Goal: Manage account settings

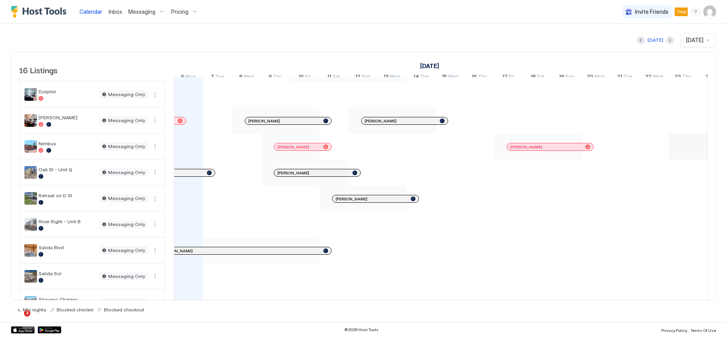
scroll to position [79, 0]
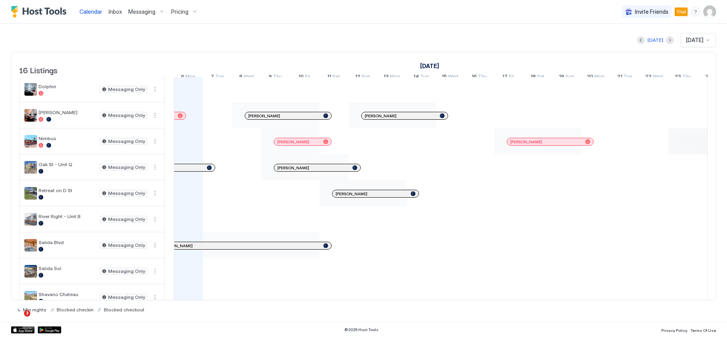
click at [705, 12] on img "User profile" at bounding box center [710, 12] width 13 height 13
click at [644, 43] on span "Settings" at bounding box center [638, 44] width 21 height 7
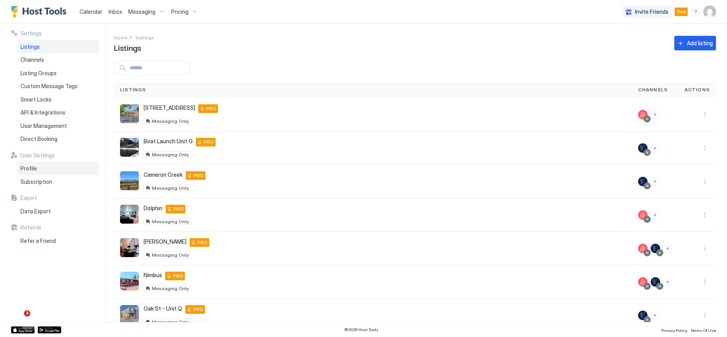
click at [35, 166] on span "Profile" at bounding box center [28, 168] width 17 height 7
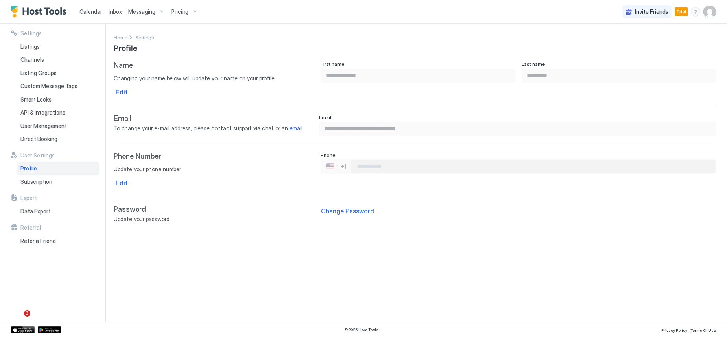
type input "**********"
click at [348, 211] on div "Change Password" at bounding box center [347, 210] width 53 height 9
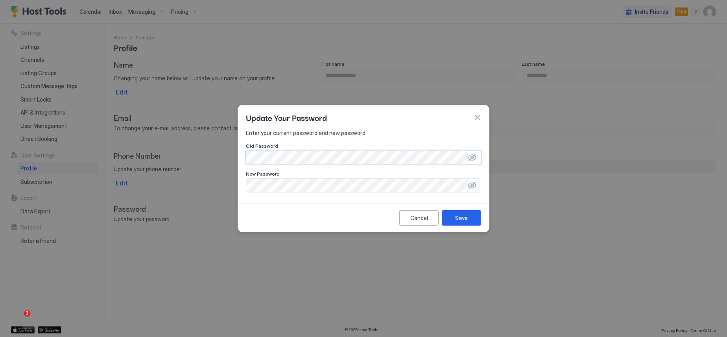
click at [472, 157] on div at bounding box center [472, 157] width 8 height 8
click at [473, 188] on div at bounding box center [472, 185] width 8 height 8
click at [471, 217] on button "Save" at bounding box center [461, 217] width 39 height 15
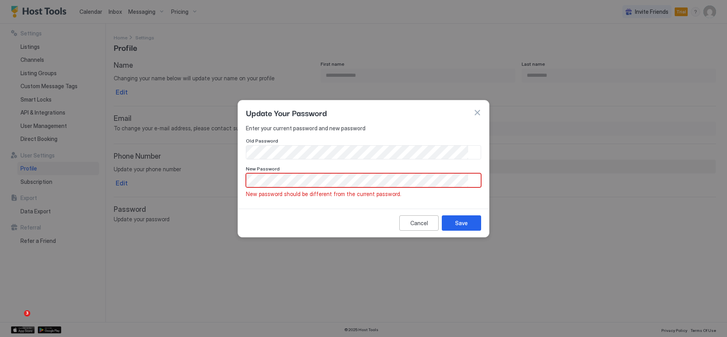
click at [476, 110] on button "button" at bounding box center [477, 113] width 8 height 8
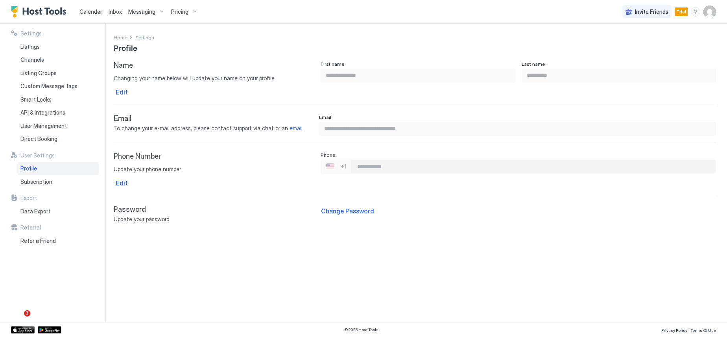
click at [87, 13] on span "Calendar" at bounding box center [90, 11] width 23 height 7
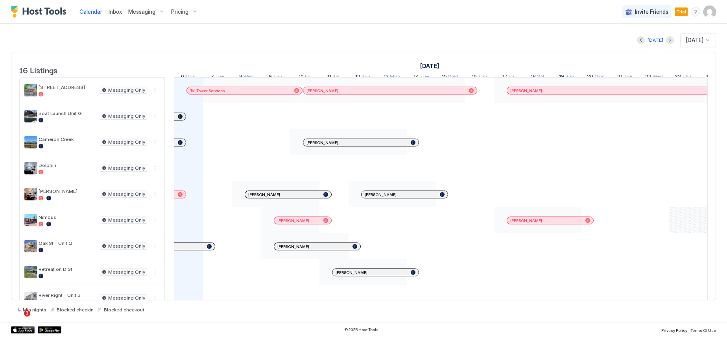
click at [707, 12] on img "User profile" at bounding box center [710, 12] width 13 height 13
click at [641, 55] on span "Logout" at bounding box center [637, 57] width 18 height 7
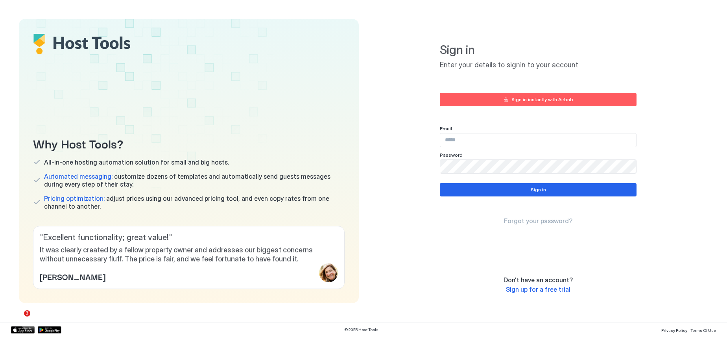
type input "**********"
click at [417, 153] on div "**********" at bounding box center [538, 161] width 340 height 284
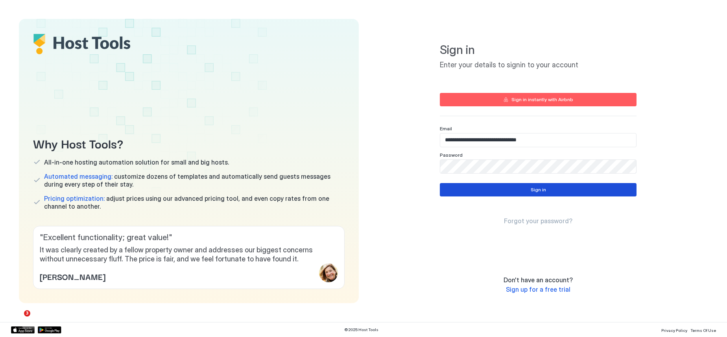
click at [544, 186] on div "Sign in" at bounding box center [538, 189] width 15 height 7
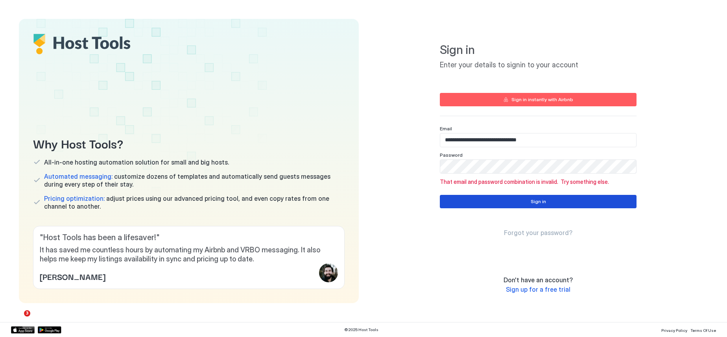
click at [540, 202] on div "Sign in" at bounding box center [538, 201] width 15 height 7
click at [540, 101] on div "Sign in instantly with Airbnb" at bounding box center [543, 99] width 62 height 7
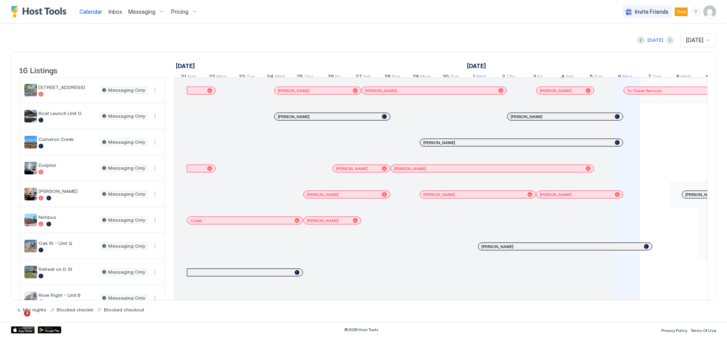
scroll to position [0, 437]
